Goal: Information Seeking & Learning: Check status

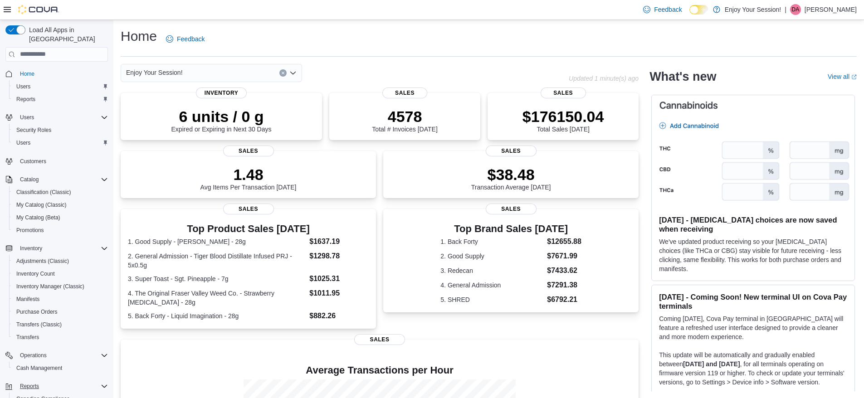
scroll to position [68, 0]
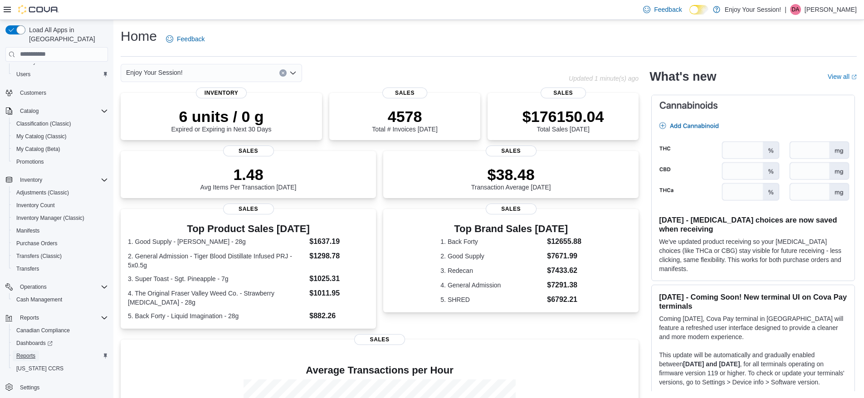
click at [27, 352] on span "Reports" at bounding box center [25, 355] width 19 height 7
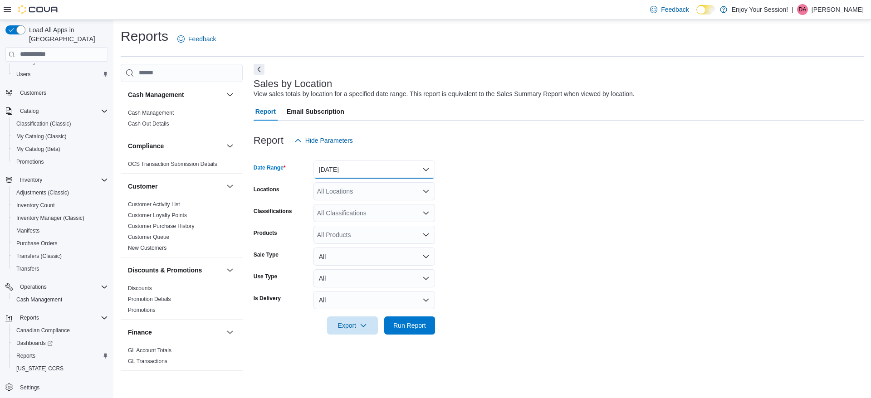
click at [375, 168] on button "[DATE]" at bounding box center [374, 170] width 122 height 18
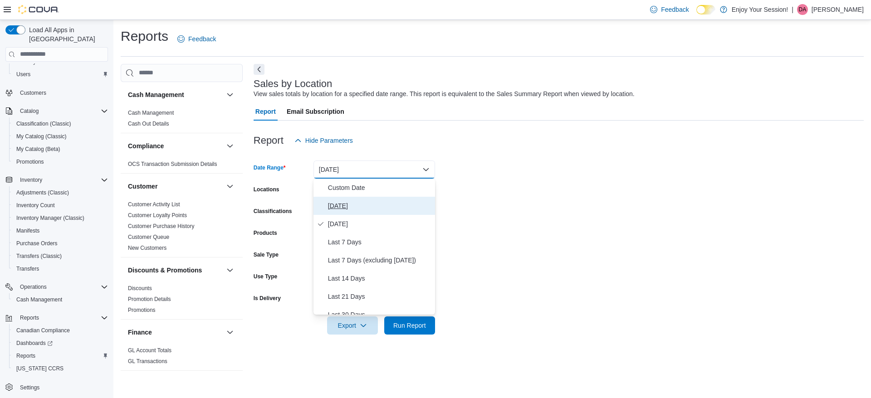
click at [339, 208] on span "[DATE]" at bounding box center [379, 205] width 103 height 11
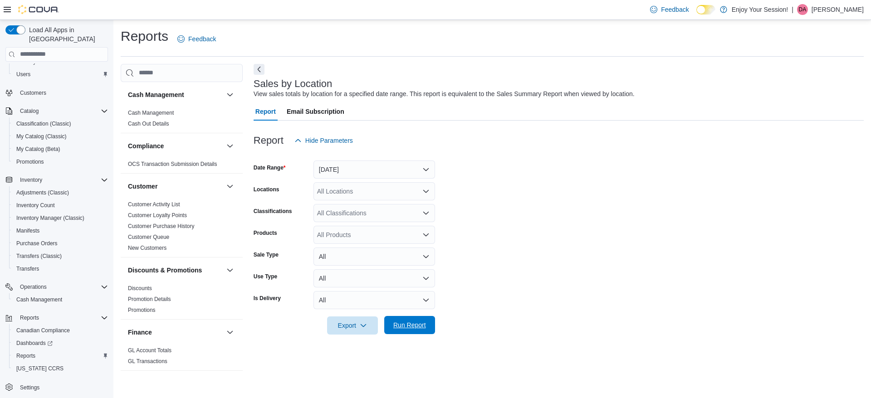
click at [409, 326] on span "Run Report" at bounding box center [409, 325] width 33 height 9
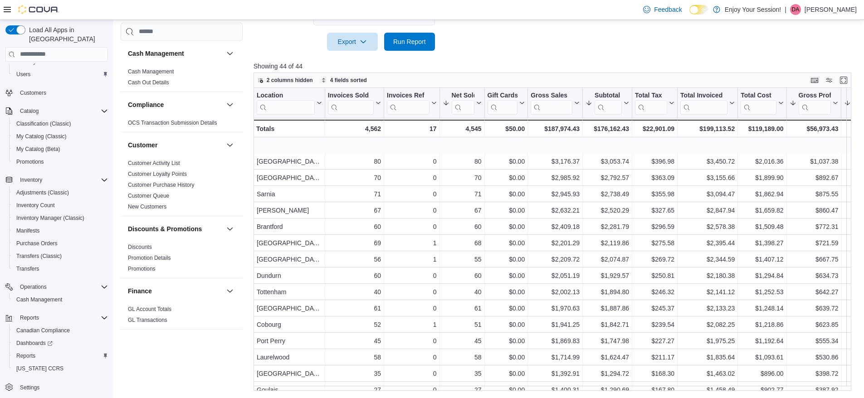
scroll to position [469, 0]
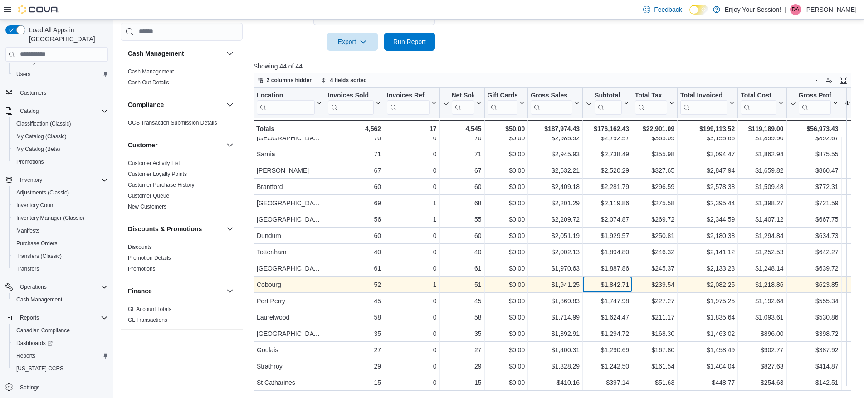
click at [606, 279] on div "$1,842.71" at bounding box center [607, 284] width 44 height 11
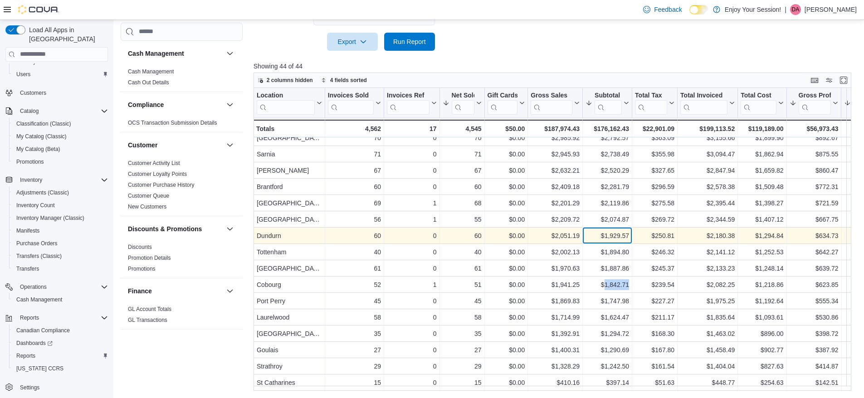
click at [613, 230] on div "$1,929.57" at bounding box center [607, 235] width 44 height 11
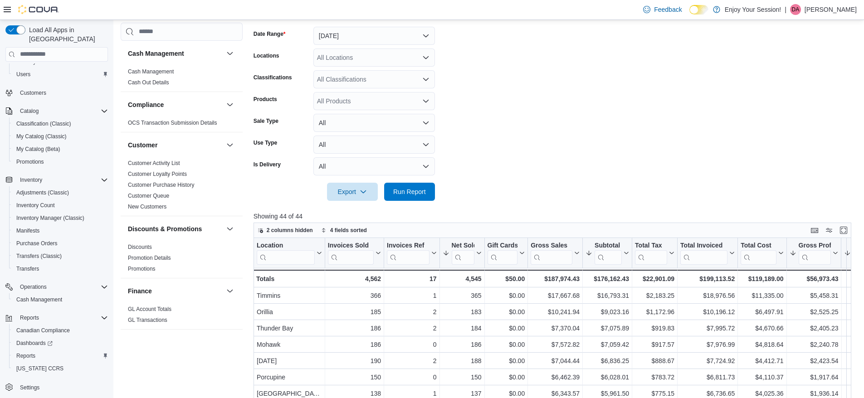
scroll to position [133, 0]
click at [404, 190] on span "Run Report" at bounding box center [409, 191] width 33 height 9
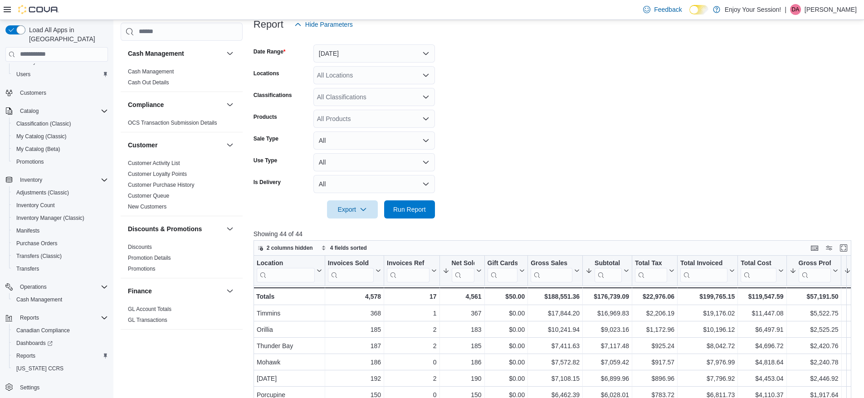
scroll to position [117, 0]
click at [427, 44] on button "[DATE]" at bounding box center [374, 53] width 122 height 18
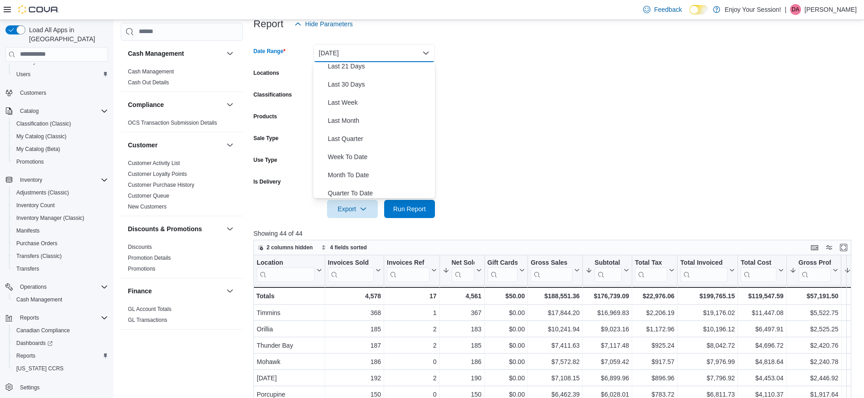
scroll to position [114, 0]
click at [356, 173] on span "Month To Date" at bounding box center [379, 174] width 103 height 11
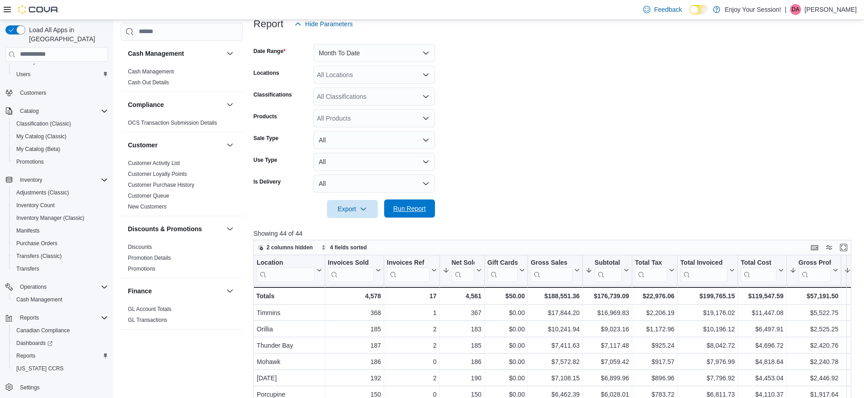
click at [391, 209] on span "Run Report" at bounding box center [410, 209] width 40 height 18
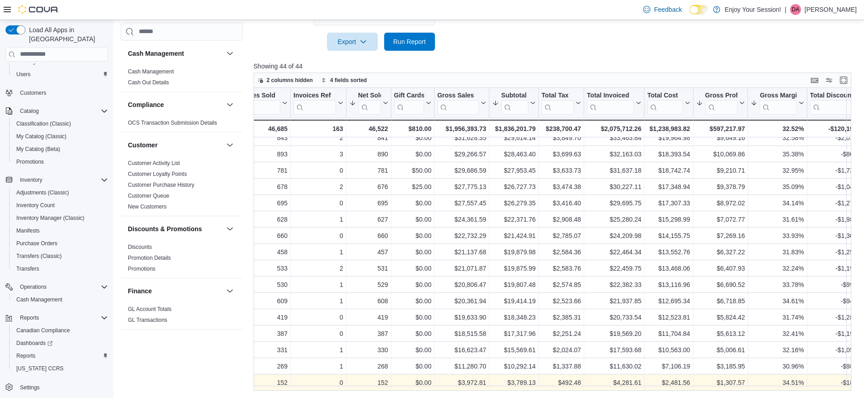
scroll to position [469, 149]
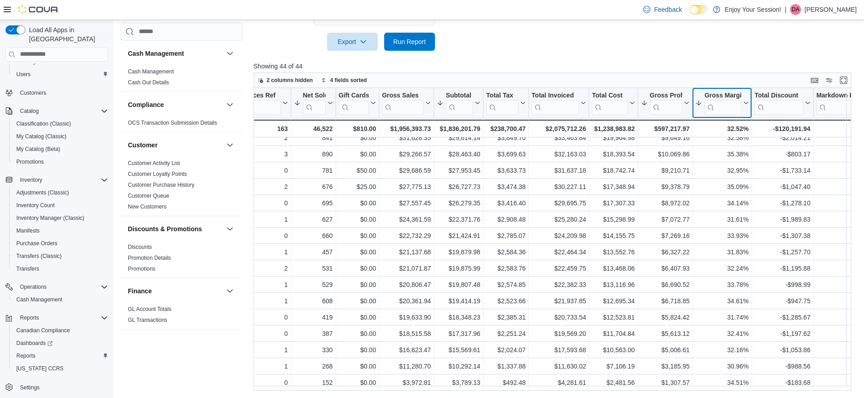
click at [745, 106] on icon at bounding box center [744, 102] width 7 height 5
click at [739, 150] on span "Sort High-Low" at bounding box center [728, 148] width 34 height 7
click at [746, 101] on icon at bounding box center [744, 102] width 7 height 5
click at [735, 144] on button "Sort High-Low" at bounding box center [722, 148] width 54 height 11
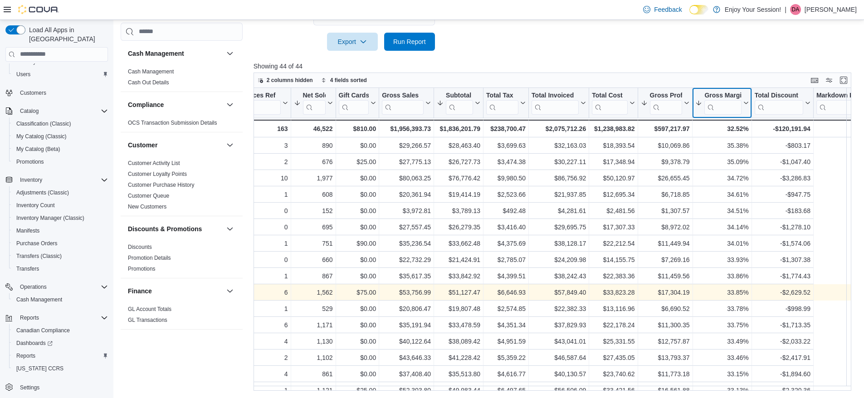
scroll to position [0, 0]
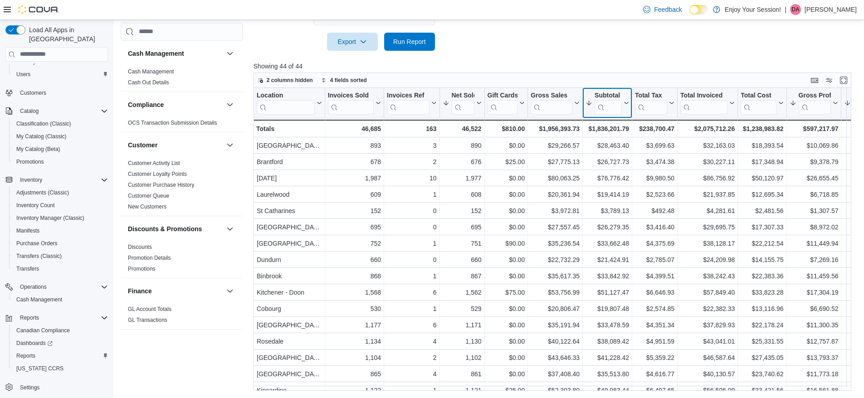
click at [625, 104] on icon at bounding box center [625, 102] width 7 height 5
click at [620, 150] on span "Sort High-Low" at bounding box center [613, 148] width 34 height 7
click at [626, 105] on icon at bounding box center [625, 102] width 7 height 5
click at [612, 149] on span "Sort High-Low" at bounding box center [613, 148] width 34 height 7
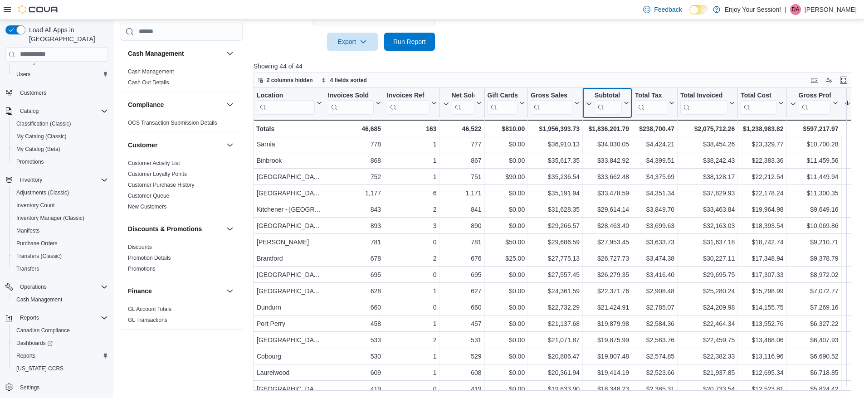
scroll to position [469, 0]
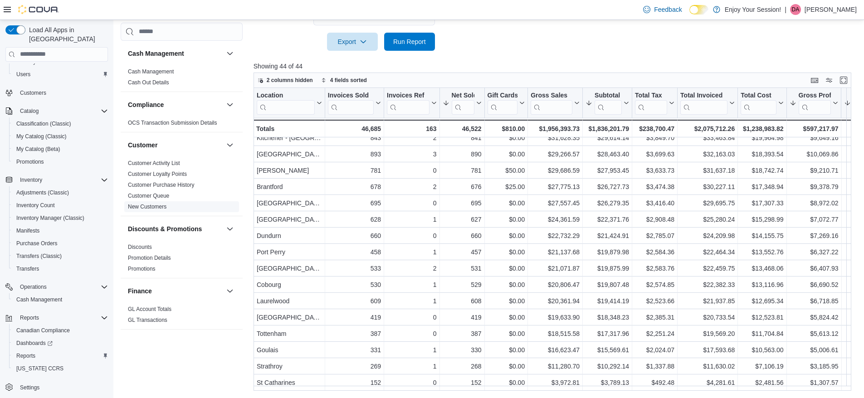
click at [154, 207] on link "New Customers" at bounding box center [147, 207] width 39 height 6
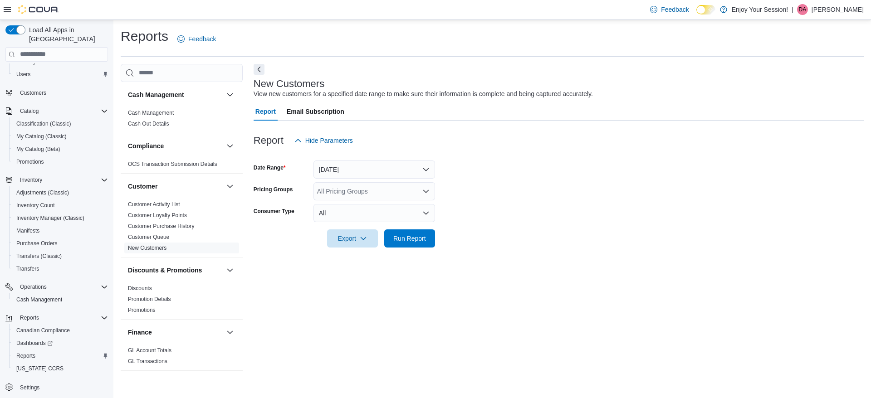
click at [381, 159] on div at bounding box center [558, 155] width 610 height 11
click at [372, 166] on button "[DATE]" at bounding box center [374, 170] width 122 height 18
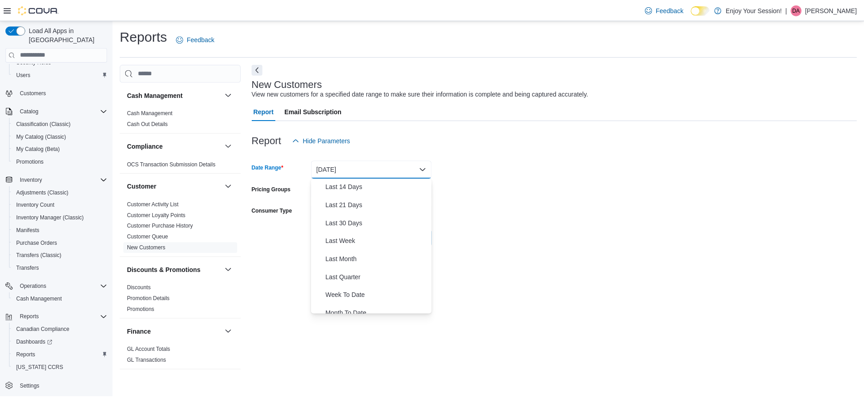
scroll to position [136, 0]
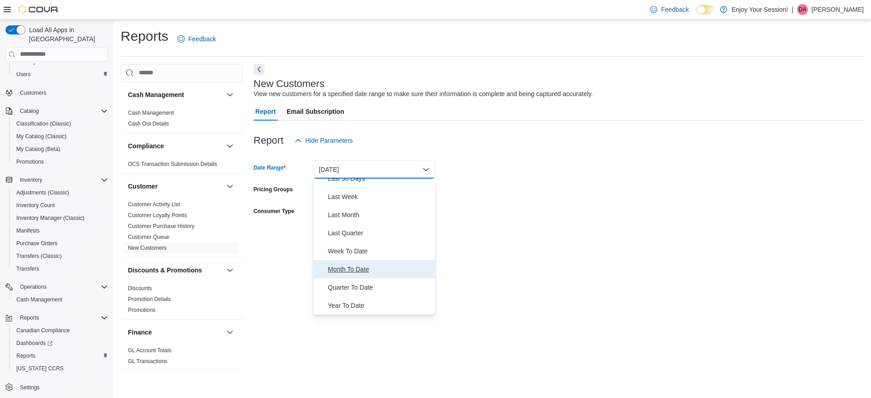
click at [355, 262] on button "Month To Date" at bounding box center [374, 269] width 122 height 18
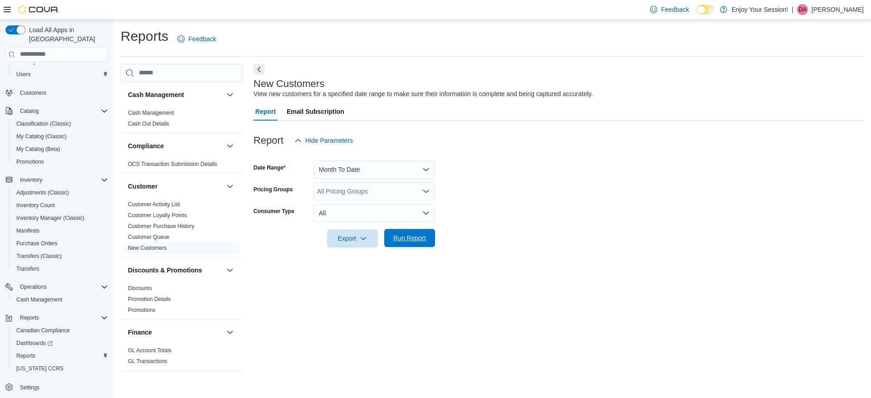
click at [407, 234] on span "Run Report" at bounding box center [409, 238] width 33 height 9
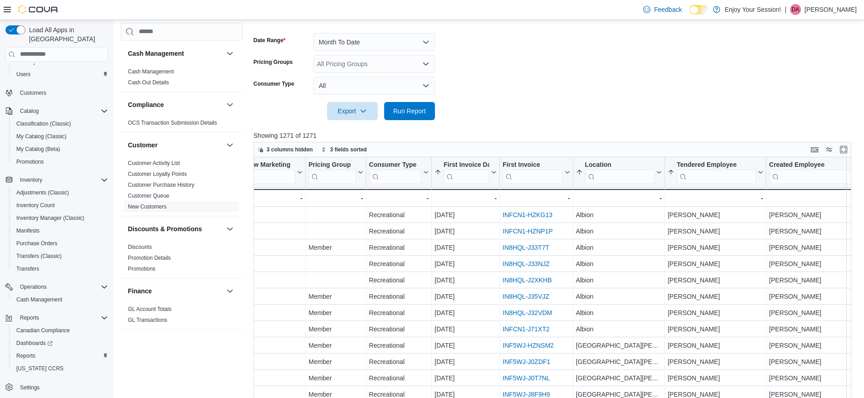
scroll to position [0, 544]
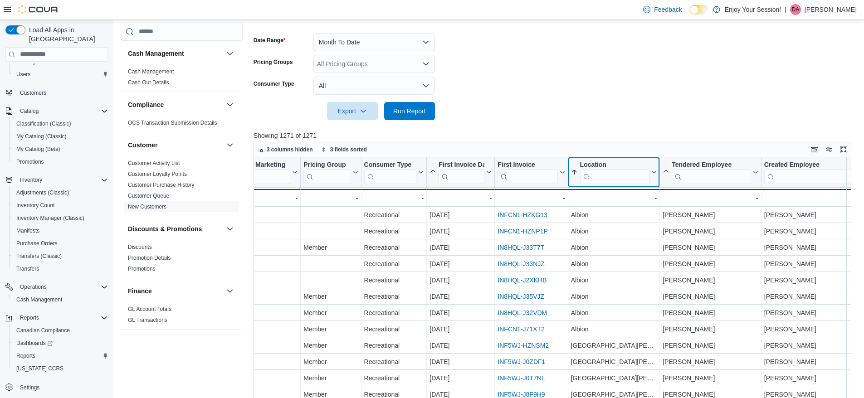
click at [618, 179] on input "search" at bounding box center [615, 176] width 70 height 15
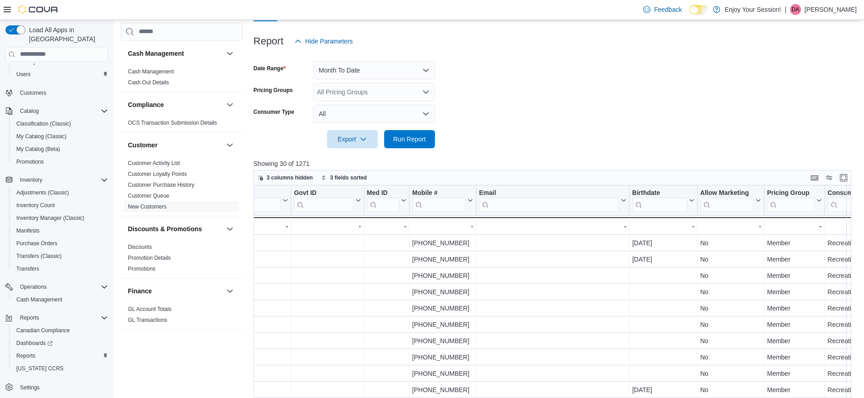
scroll to position [97, 0]
type input "****"
click at [399, 68] on button "Month To Date" at bounding box center [374, 72] width 122 height 18
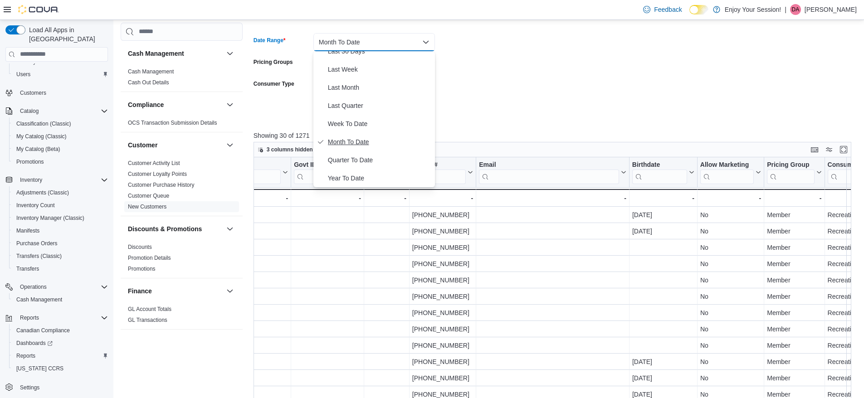
scroll to position [128, 0]
click at [341, 179] on span "Year To Date" at bounding box center [379, 177] width 103 height 11
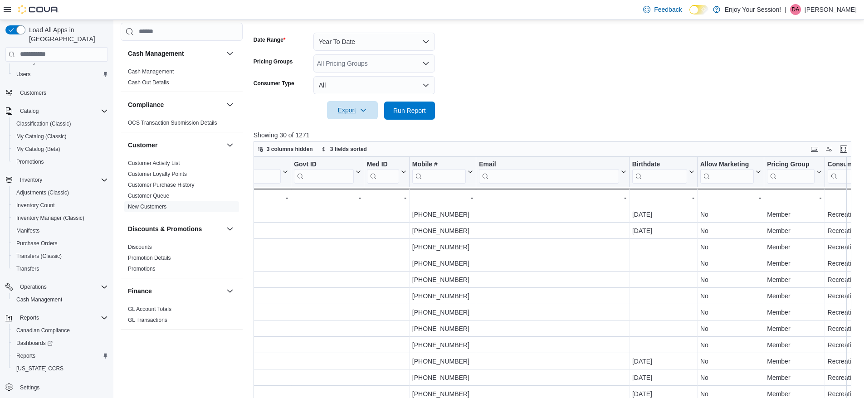
click at [347, 112] on span "Export" at bounding box center [352, 110] width 40 height 18
click at [358, 128] on span "Export to Excel" at bounding box center [353, 128] width 41 height 7
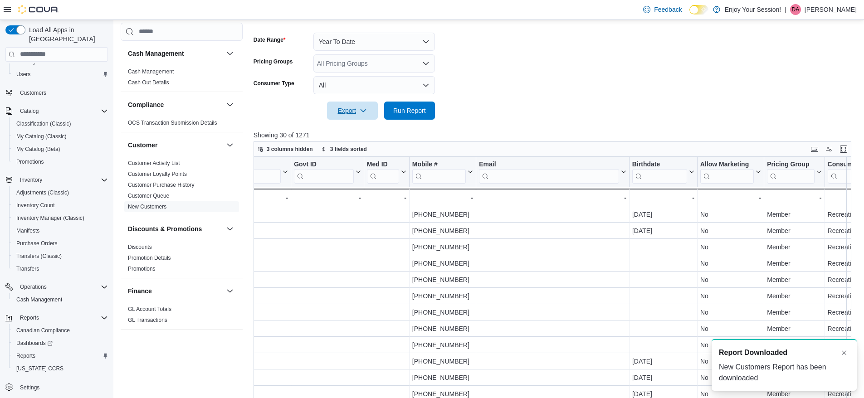
scroll to position [0, 0]
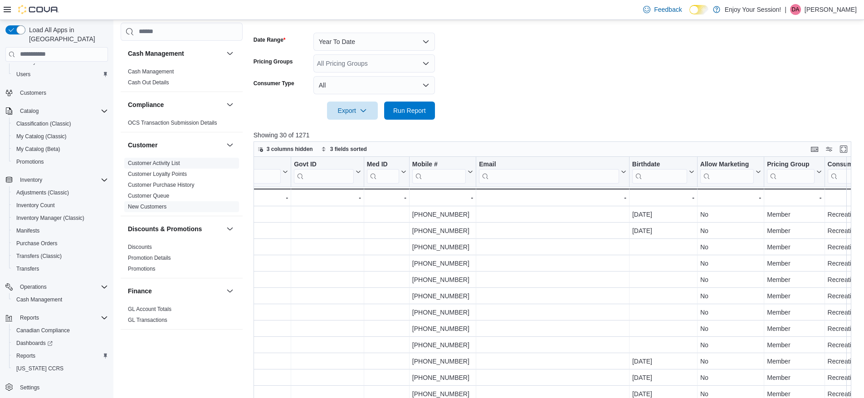
click at [166, 163] on link "Customer Activity List" at bounding box center [154, 163] width 52 height 6
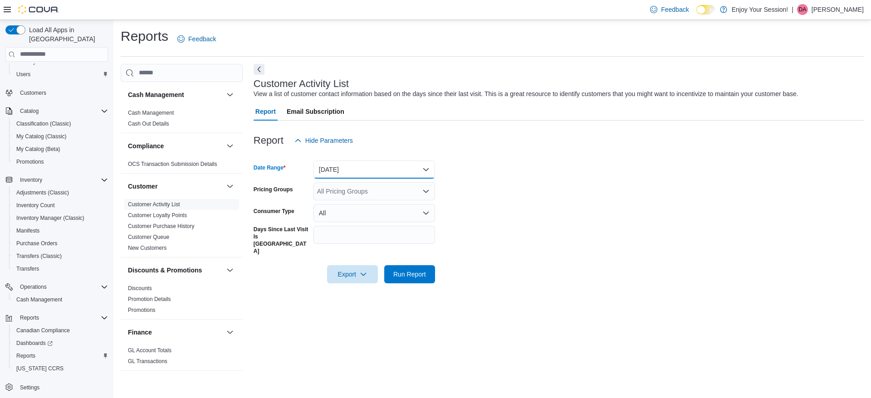
click at [397, 171] on button "[DATE]" at bounding box center [374, 170] width 122 height 18
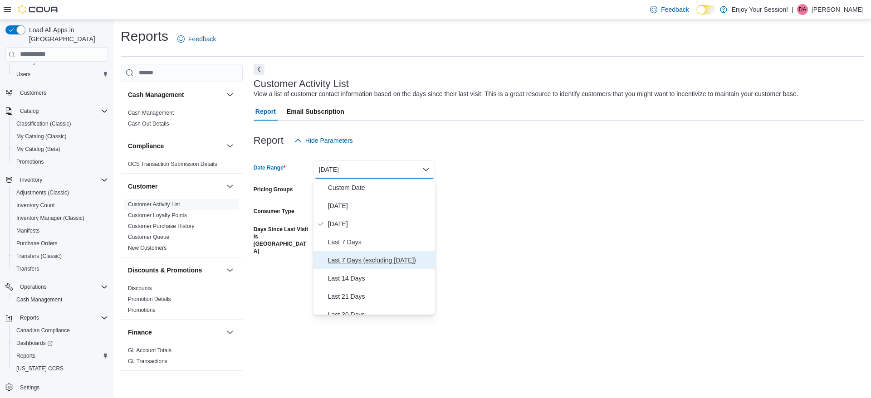
click at [369, 258] on span "Last 7 Days (excluding [DATE])" at bounding box center [379, 260] width 103 height 11
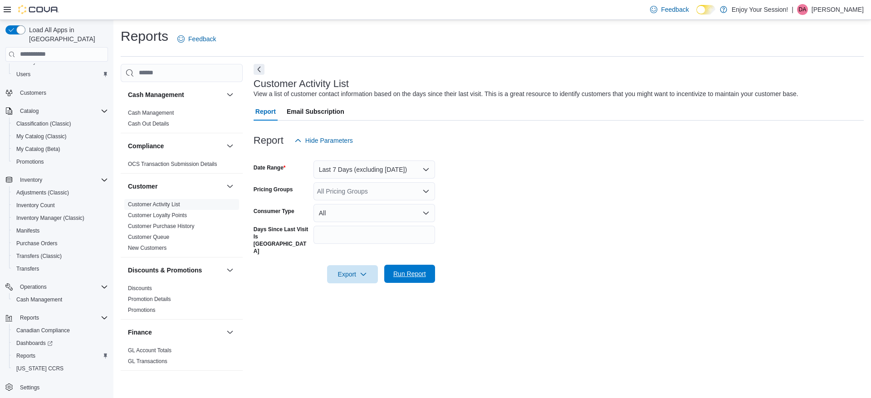
click at [405, 269] on span "Run Report" at bounding box center [409, 273] width 33 height 9
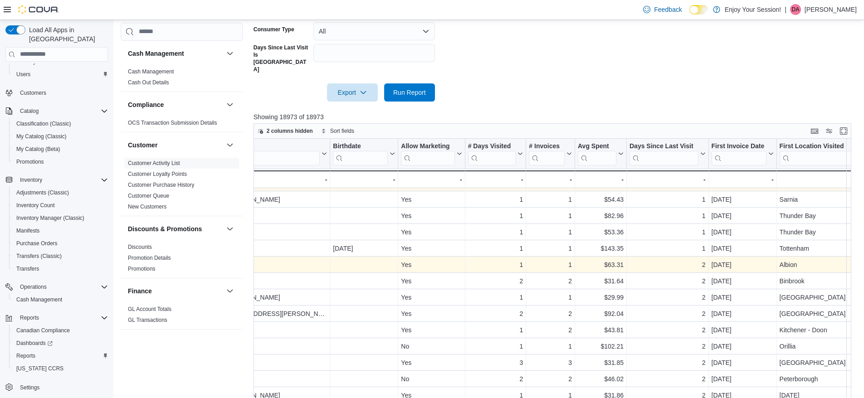
scroll to position [79, 559]
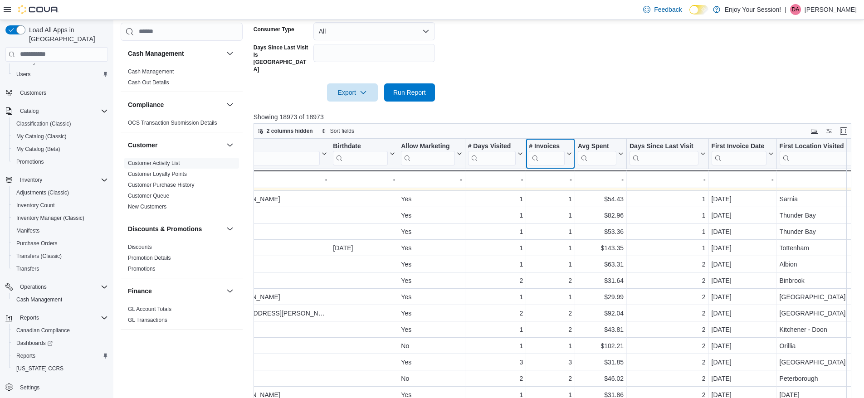
click at [568, 153] on icon at bounding box center [569, 154] width 4 height 2
click at [560, 176] on span "Sort Low-High" at bounding box center [556, 174] width 34 height 7
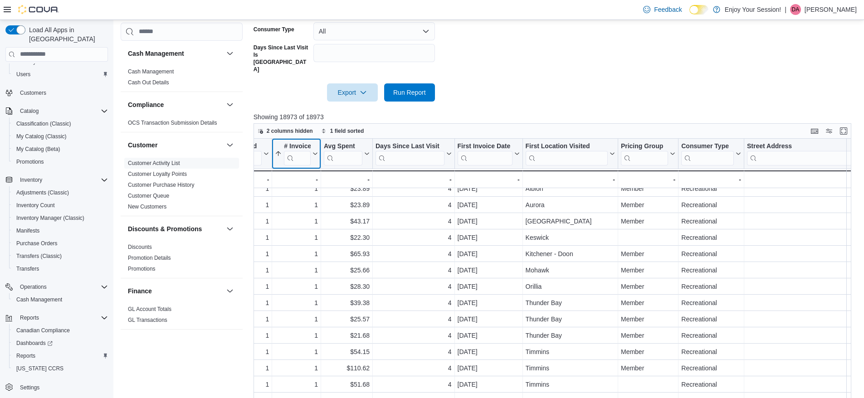
scroll to position [582, 813]
click at [613, 151] on icon at bounding box center [610, 153] width 7 height 5
click at [559, 148] on div "First Location Visited Click to view column header actions" at bounding box center [569, 154] width 95 height 30
click at [559, 151] on input "search" at bounding box center [566, 158] width 82 height 15
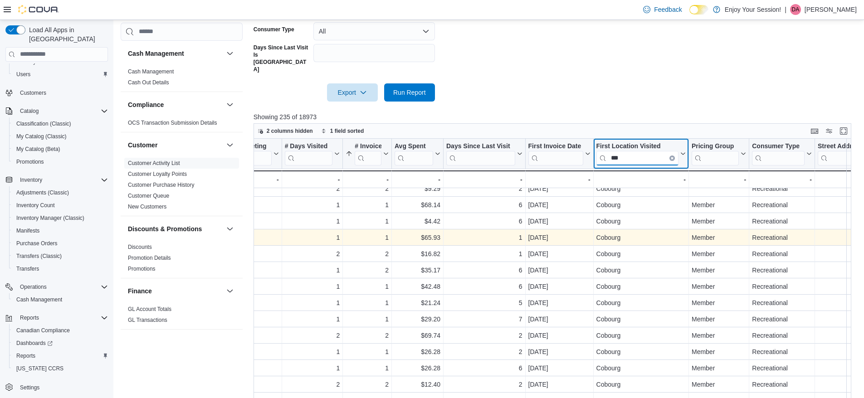
scroll to position [583, 741]
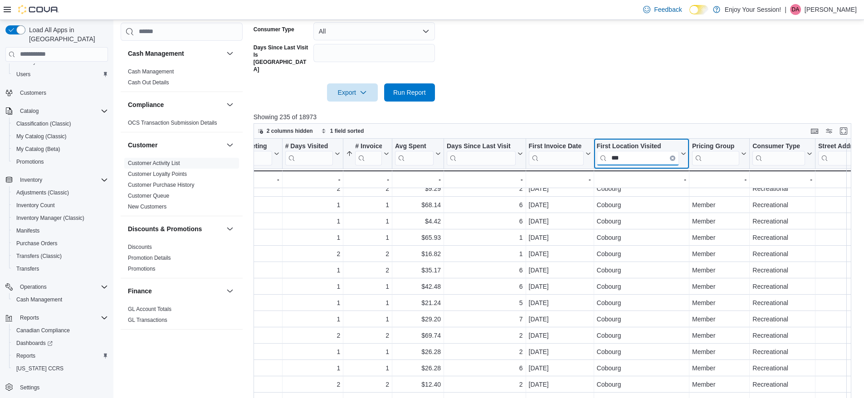
type input "***"
click at [519, 143] on button "Days Since Last Visit" at bounding box center [485, 153] width 76 height 23
click at [501, 183] on span "Sort High-Low" at bounding box center [491, 184] width 34 height 7
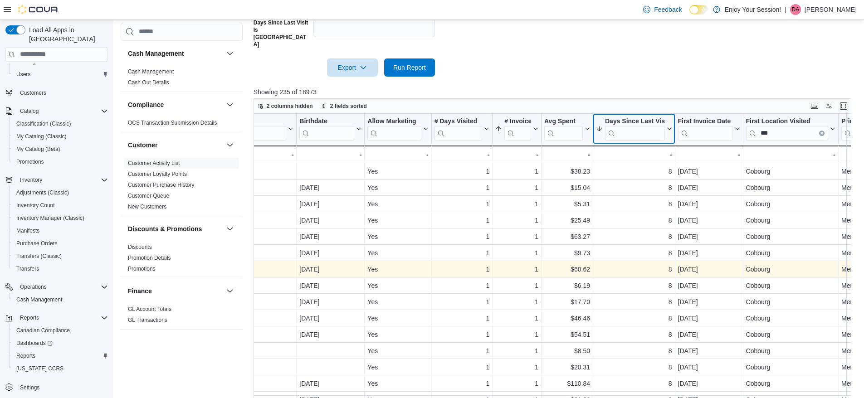
scroll to position [0, 593]
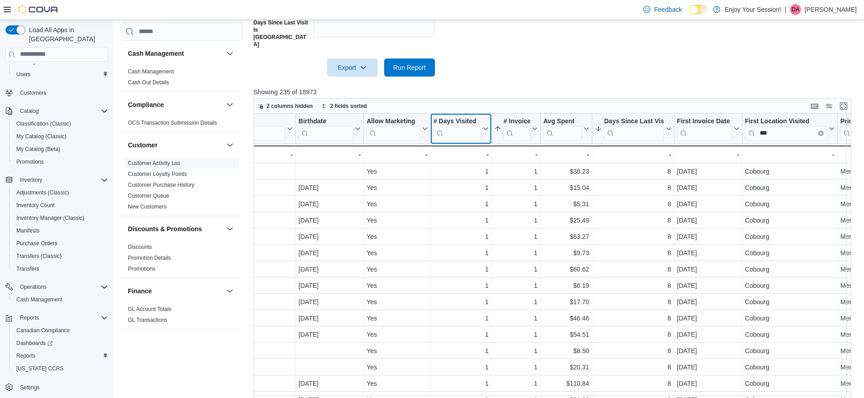
click at [483, 126] on icon at bounding box center [484, 128] width 7 height 5
click at [473, 160] on span "Sort High-Low" at bounding box center [467, 159] width 34 height 7
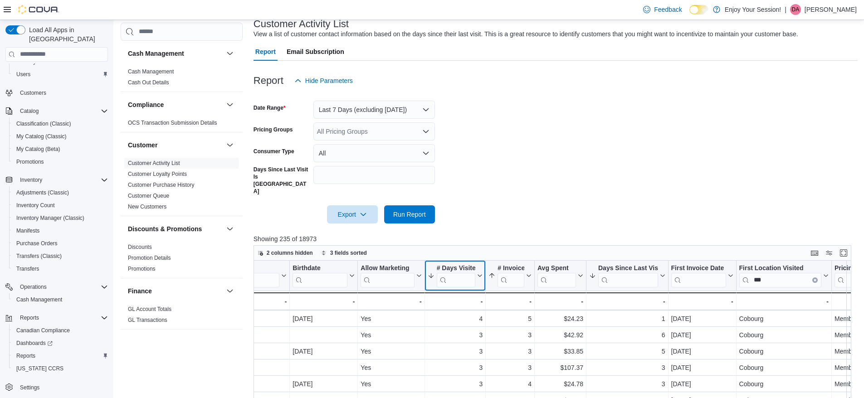
scroll to position [58, 0]
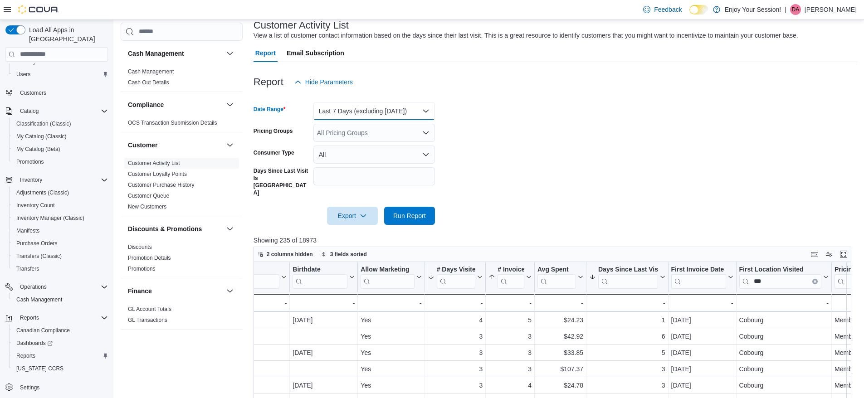
click at [417, 110] on button "Last 7 Days (excluding [DATE])" at bounding box center [374, 111] width 122 height 18
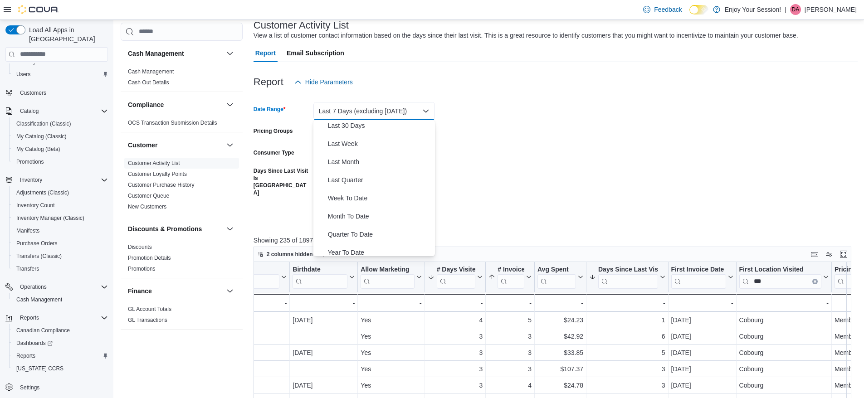
scroll to position [136, 0]
click at [365, 245] on span "Year To Date" at bounding box center [379, 247] width 103 height 11
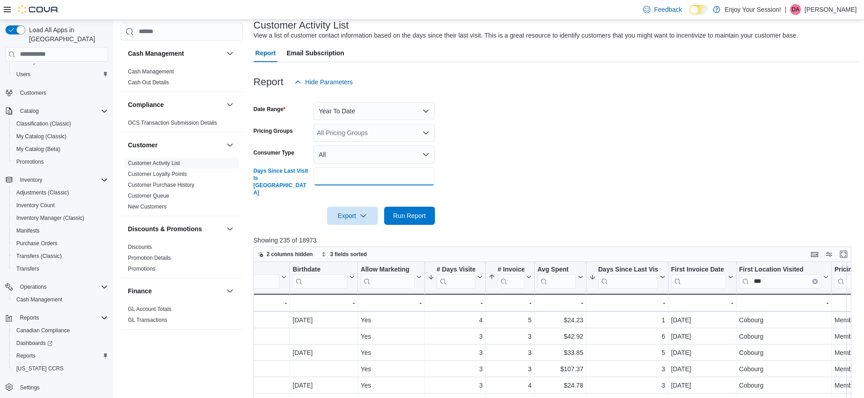
click at [363, 172] on input "Days Since Last Visit Is [GEOGRAPHIC_DATA]" at bounding box center [374, 176] width 122 height 18
type input "**"
click at [413, 211] on span "Run Report" at bounding box center [409, 215] width 33 height 9
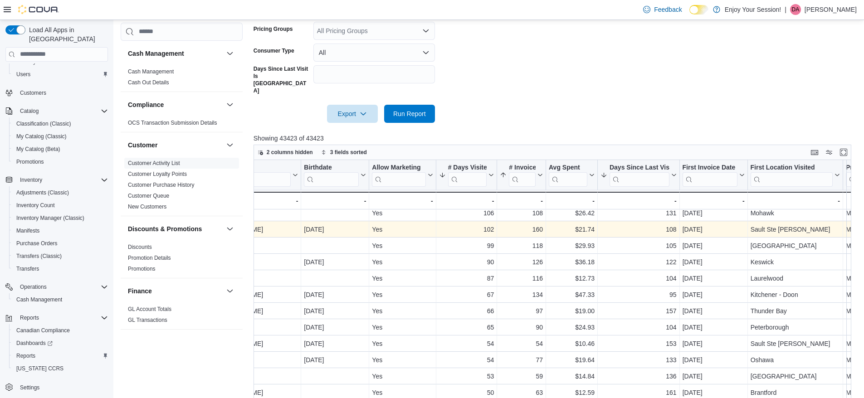
scroll to position [5, 602]
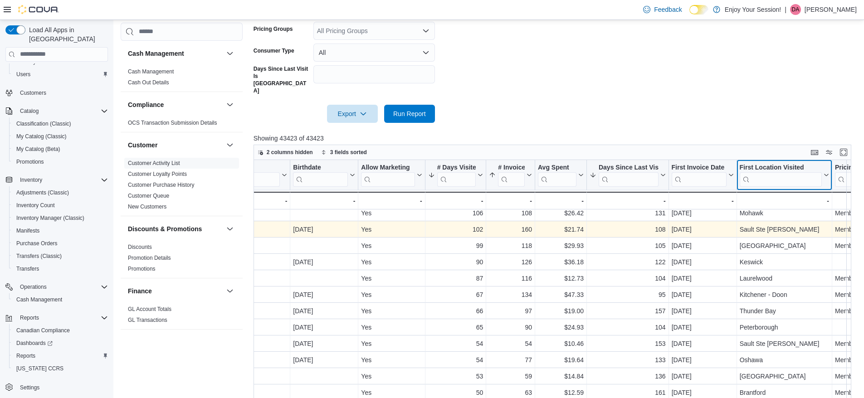
click at [772, 172] on input "search" at bounding box center [780, 179] width 82 height 15
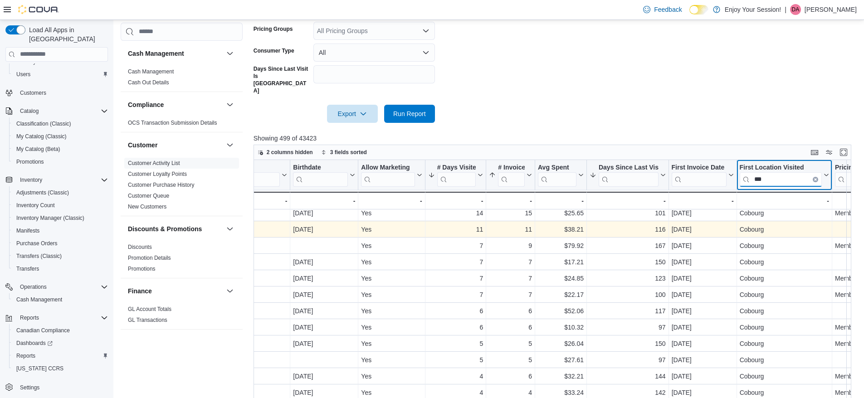
type input "***"
click at [758, 104] on form "Date Range Year To Date Pricing Groups All Pricing Groups Consumer Type All Day…" at bounding box center [555, 56] width 604 height 134
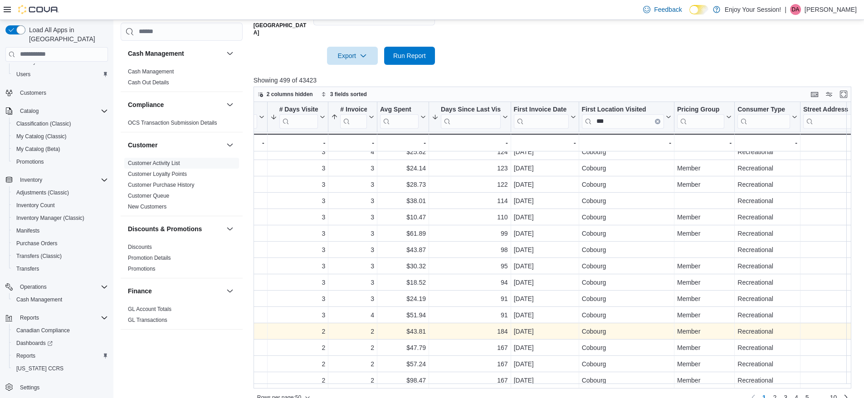
scroll to position [584, 759]
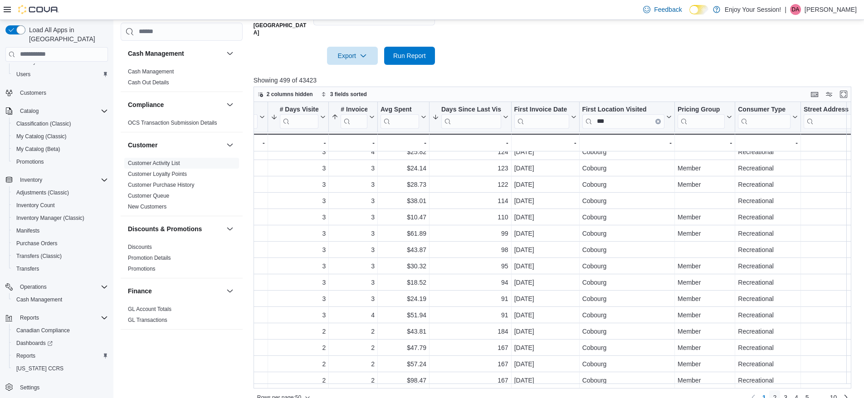
click at [776, 393] on span "2" at bounding box center [775, 397] width 4 height 9
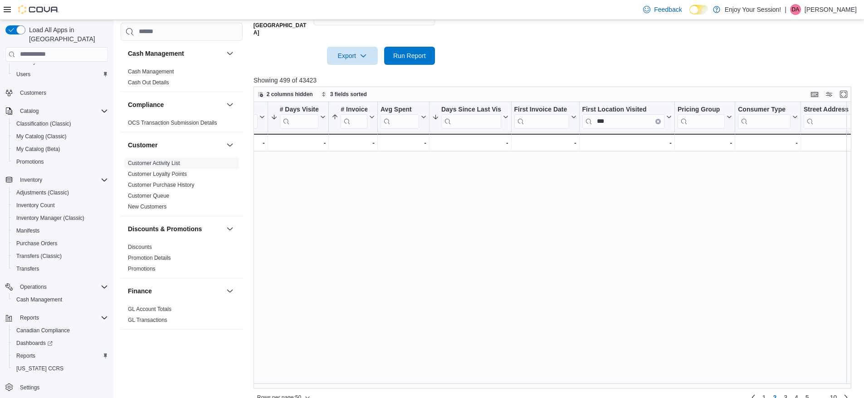
scroll to position [0, 0]
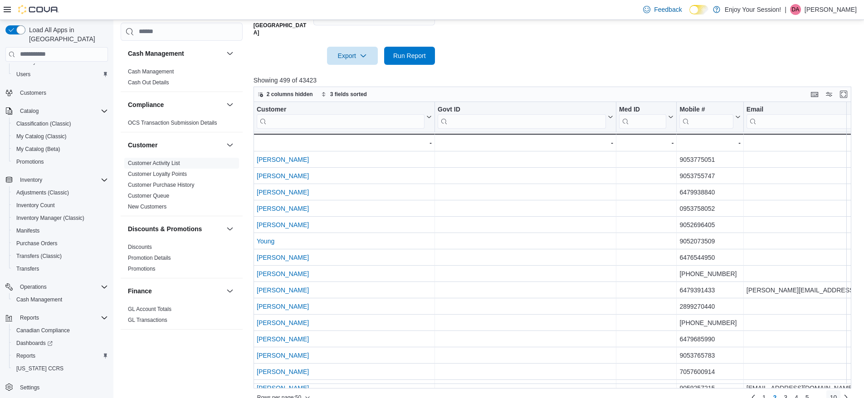
click at [837, 393] on span "10" at bounding box center [833, 397] width 7 height 9
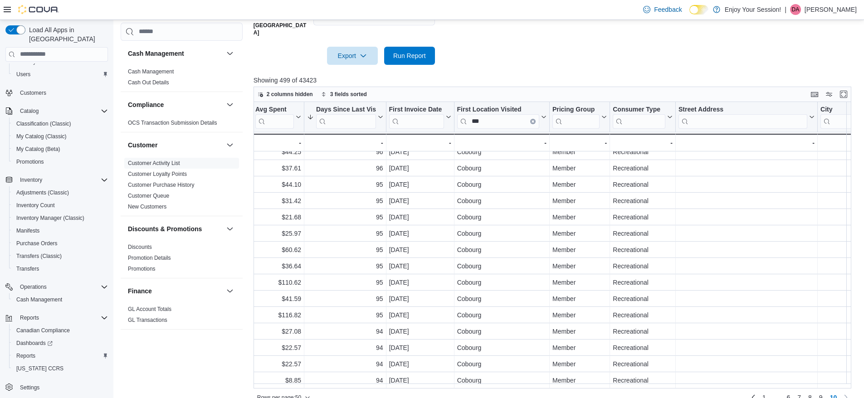
scroll to position [448, 885]
